Goal: Task Accomplishment & Management: Manage account settings

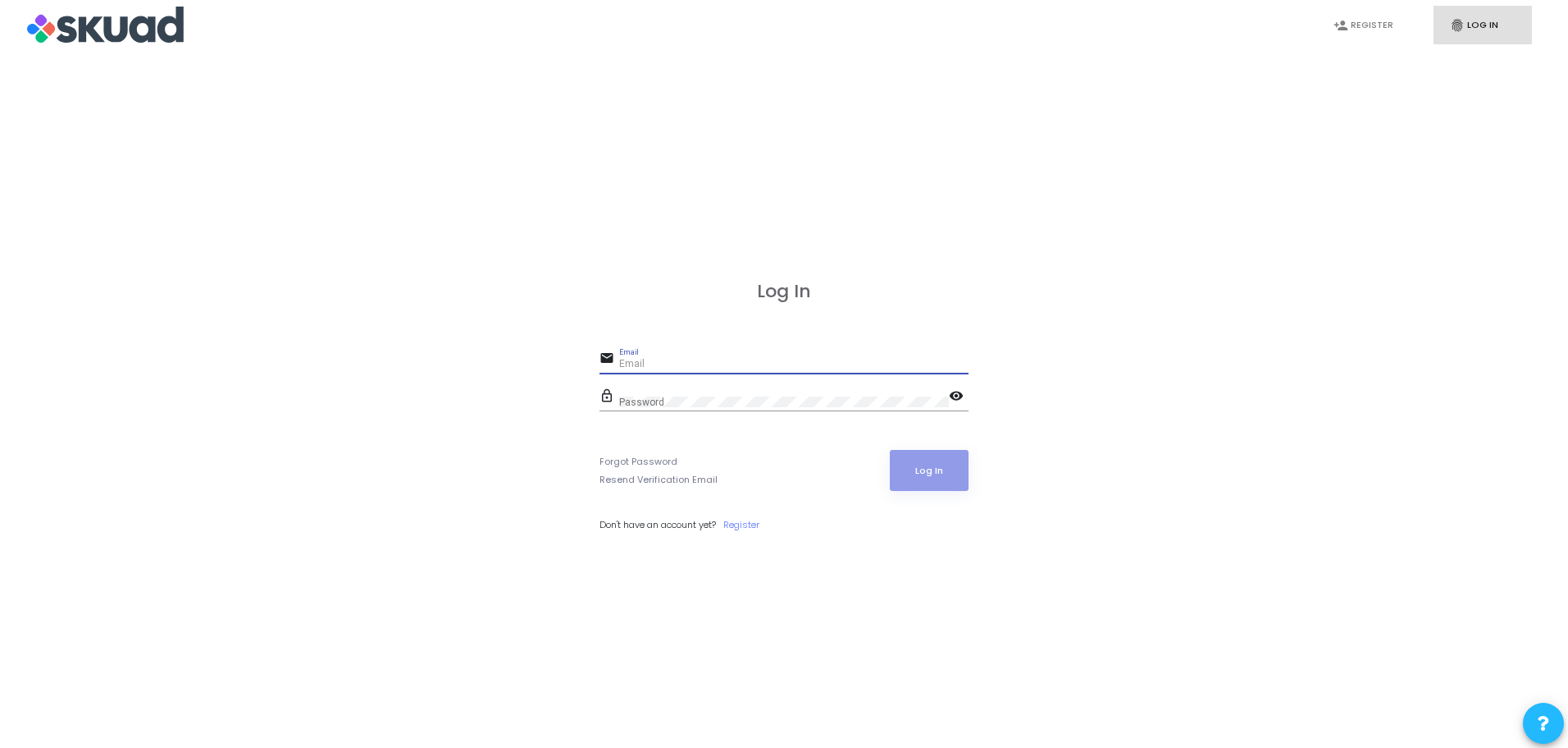
click at [668, 363] on input "Email" at bounding box center [794, 365] width 349 height 12
type input "[PERSON_NAME][EMAIL_ADDRESS][PERSON_NAME][DOMAIN_NAME]"
click at [961, 399] on mat-icon "visibility" at bounding box center [959, 397] width 19 height 19
click at [944, 475] on button "Log In" at bounding box center [930, 471] width 80 height 41
click at [939, 468] on button "Log In" at bounding box center [930, 471] width 80 height 41
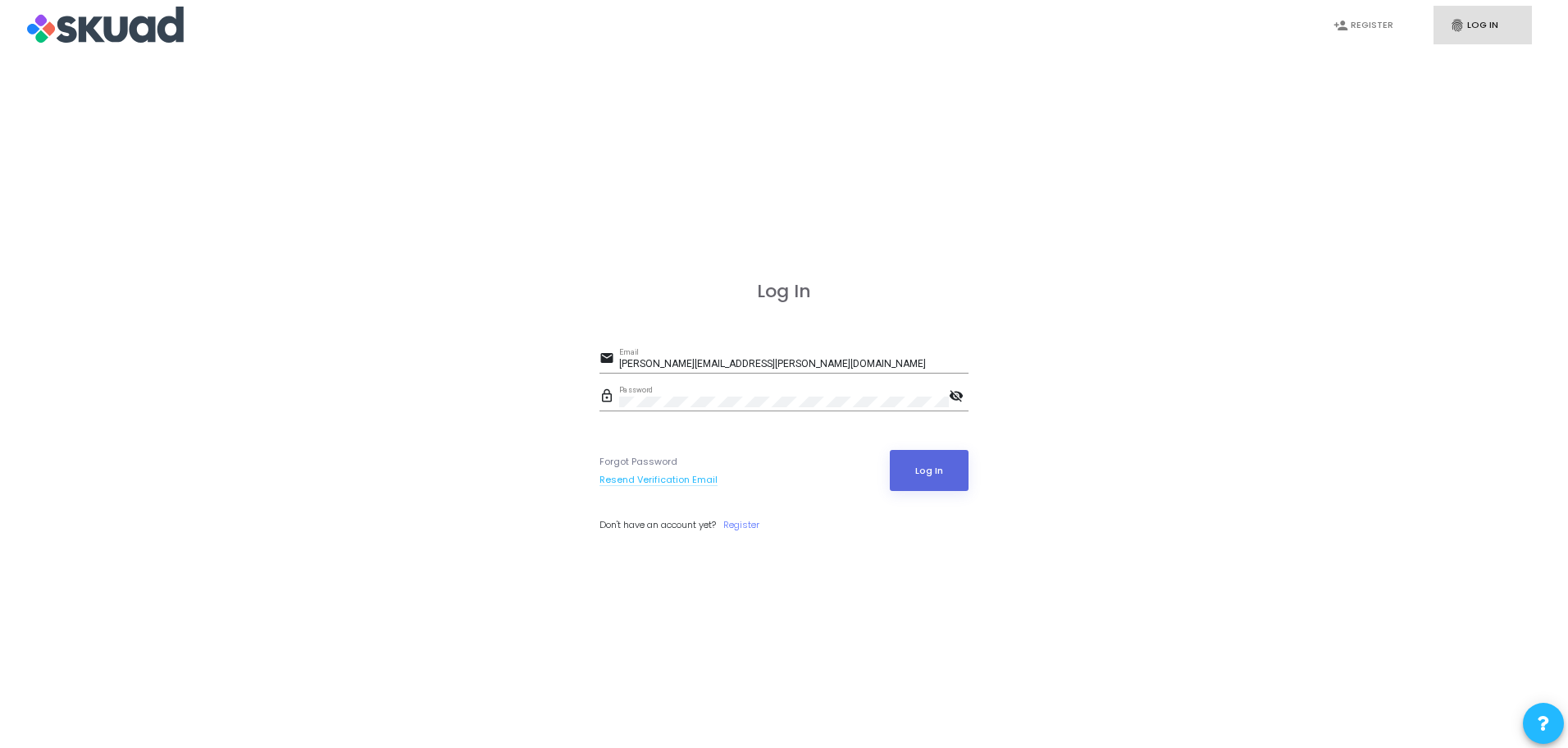
click at [675, 483] on link "Resend Verification Email" at bounding box center [658, 479] width 118 height 14
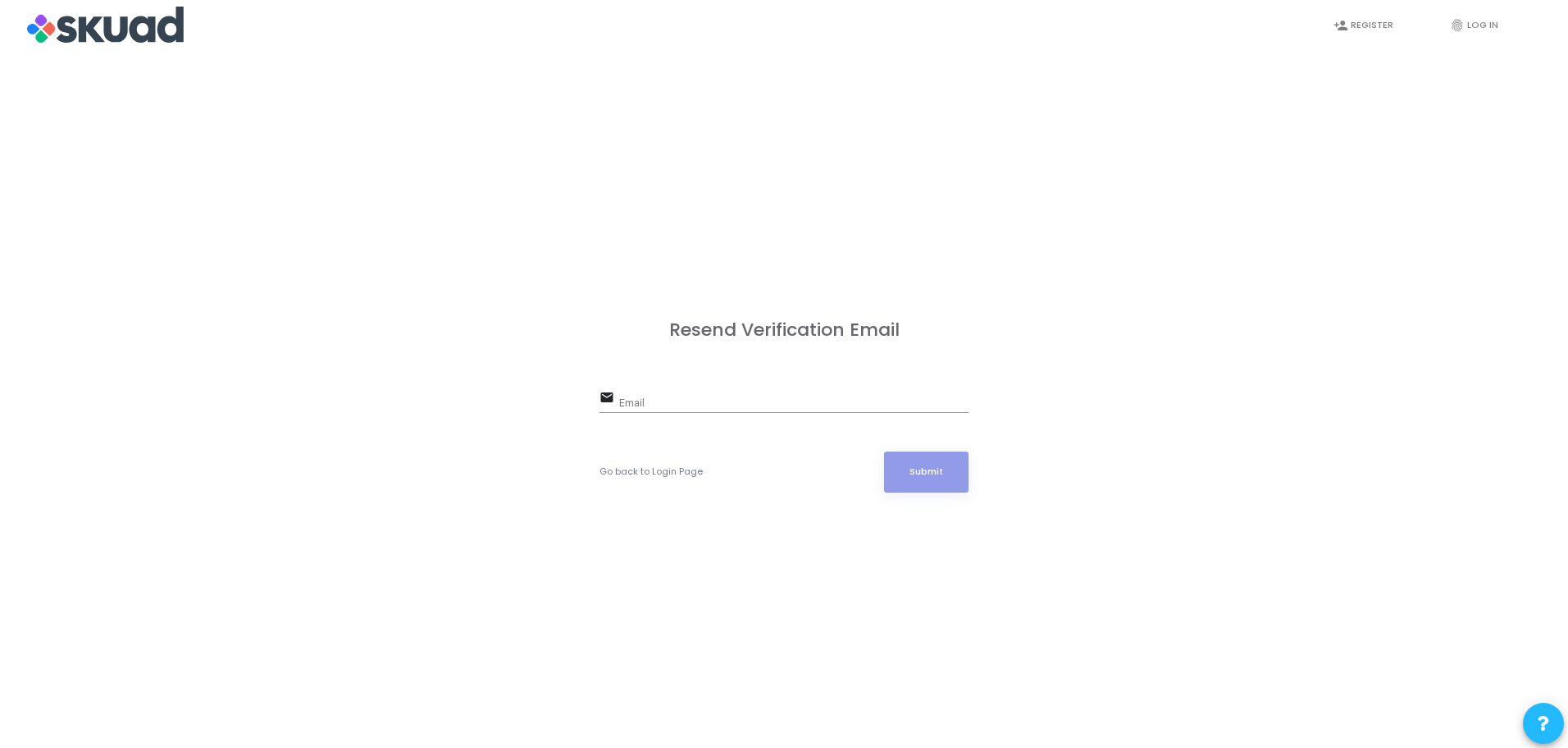
click at [636, 398] on input "Email" at bounding box center [794, 404] width 349 height 12
click at [639, 400] on input "Email" at bounding box center [794, 404] width 349 height 12
type input "[PERSON_NAME][EMAIL_ADDRESS][PERSON_NAME][DOMAIN_NAME]"
click at [884, 451] on button "Submit" at bounding box center [927, 472] width 85 height 41
